Goal: Task Accomplishment & Management: Manage account settings

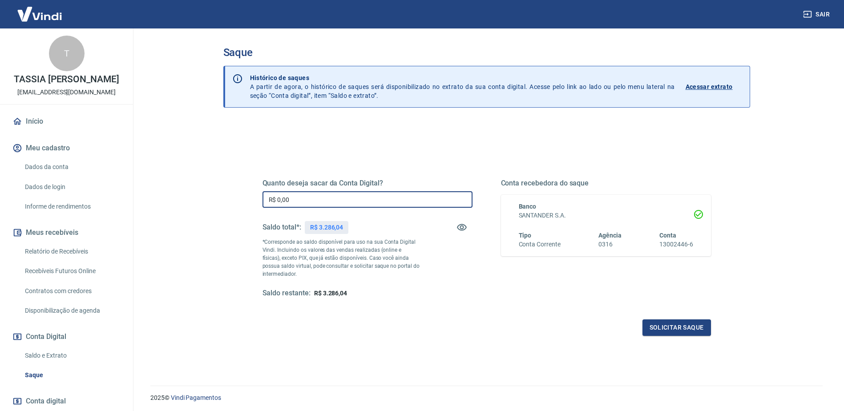
click at [399, 198] on input "R$ 0,00" at bounding box center [367, 199] width 210 height 16
type input "R$ 3.286,04"
click at [674, 326] on button "Solicitar saque" at bounding box center [676, 327] width 68 height 16
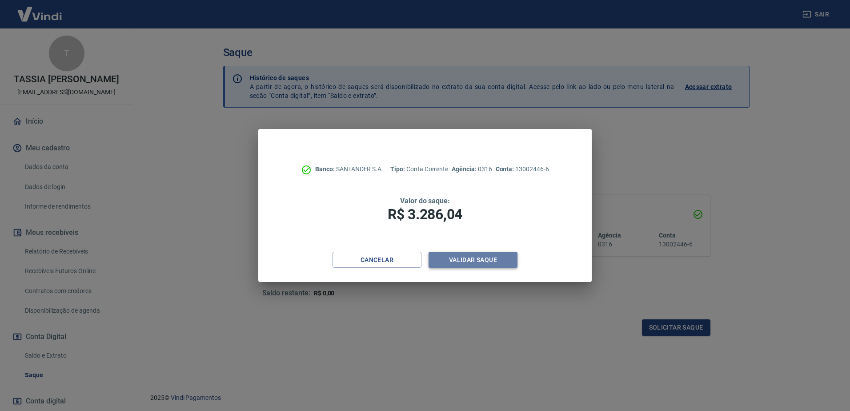
click at [478, 265] on button "Validar saque" at bounding box center [473, 260] width 89 height 16
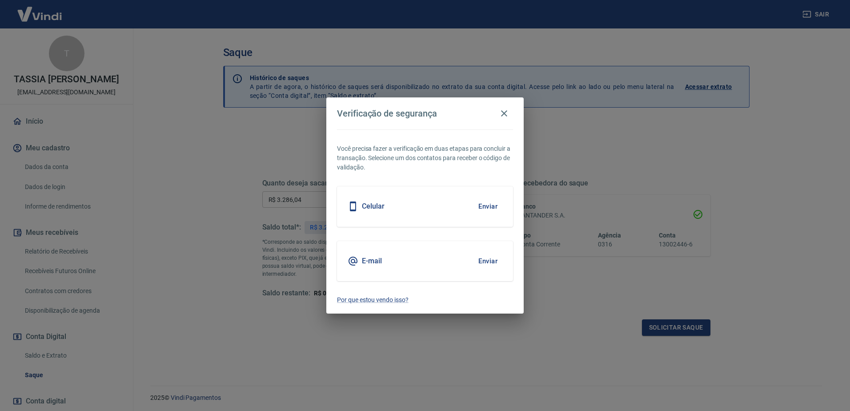
click at [483, 260] on button "Enviar" at bounding box center [488, 261] width 29 height 19
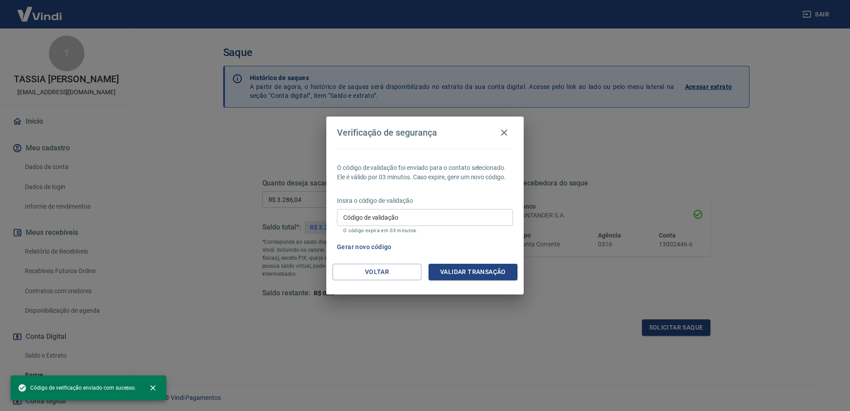
click at [456, 220] on input "Código de validação" at bounding box center [425, 217] width 176 height 16
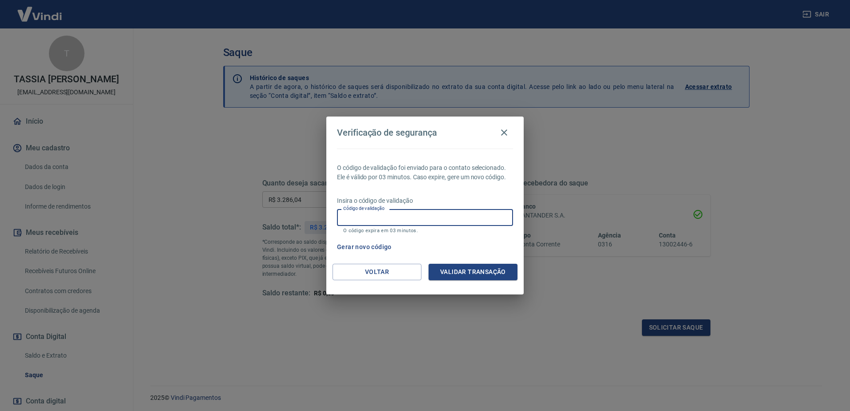
paste input "714800"
type input "714800"
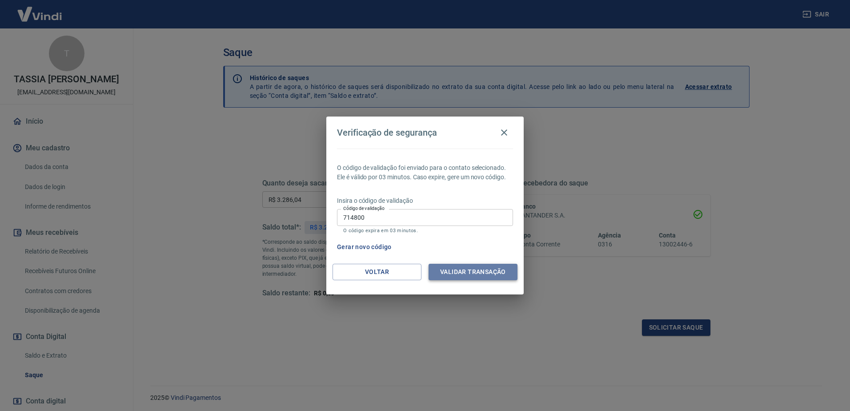
click at [485, 272] on button "Validar transação" at bounding box center [473, 272] width 89 height 16
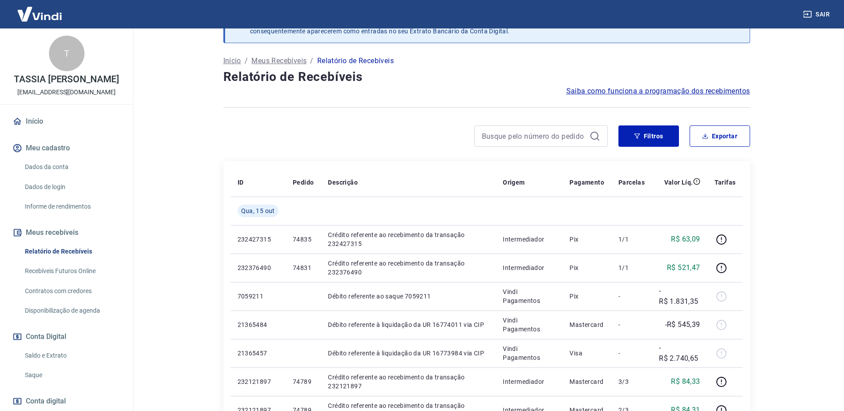
scroll to position [44, 0]
